Goal: Find specific page/section: Find specific page/section

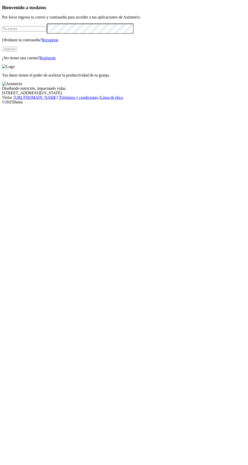
click at [31, 31] on input "email" at bounding box center [24, 28] width 45 height 5
type input "[PERSON_NAME][EMAIL_ADDRESS][DOMAIN_NAME]"
click input "submit" at bounding box center [0, 0] width 0 height 0
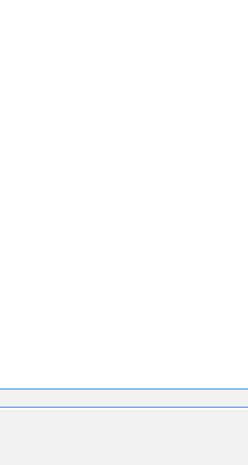
click at [172, 227] on div "DM-AVICOLA" at bounding box center [124, 231] width 244 height 9
